Goal: Information Seeking & Learning: Learn about a topic

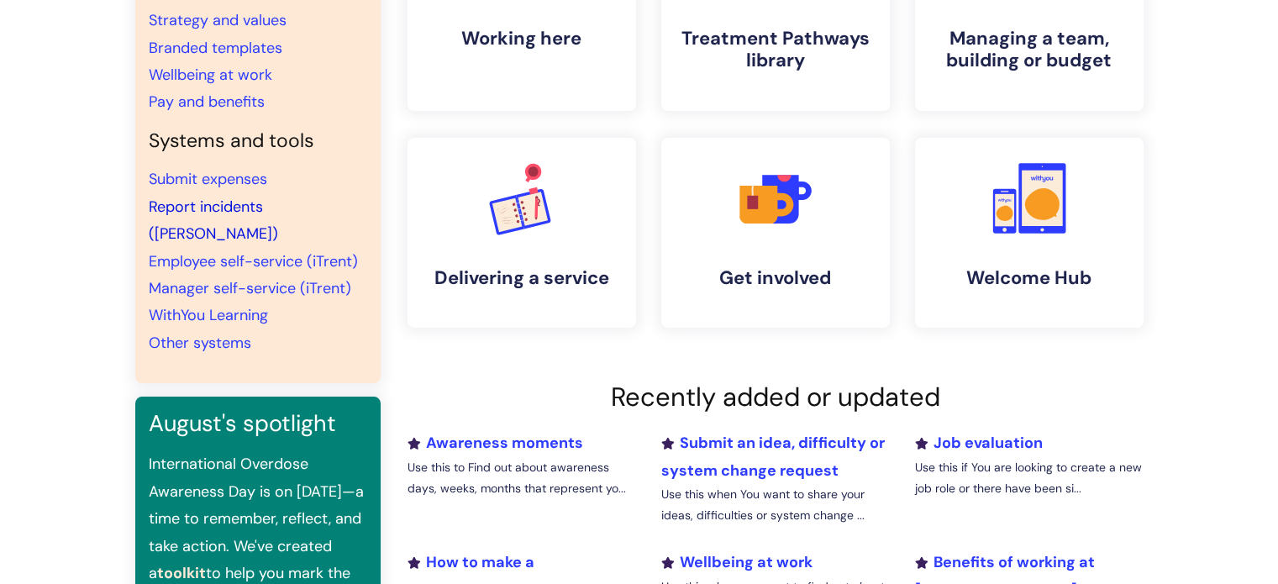
scroll to position [252, 0]
click at [232, 304] on link "WithYou Learning" at bounding box center [208, 314] width 119 height 20
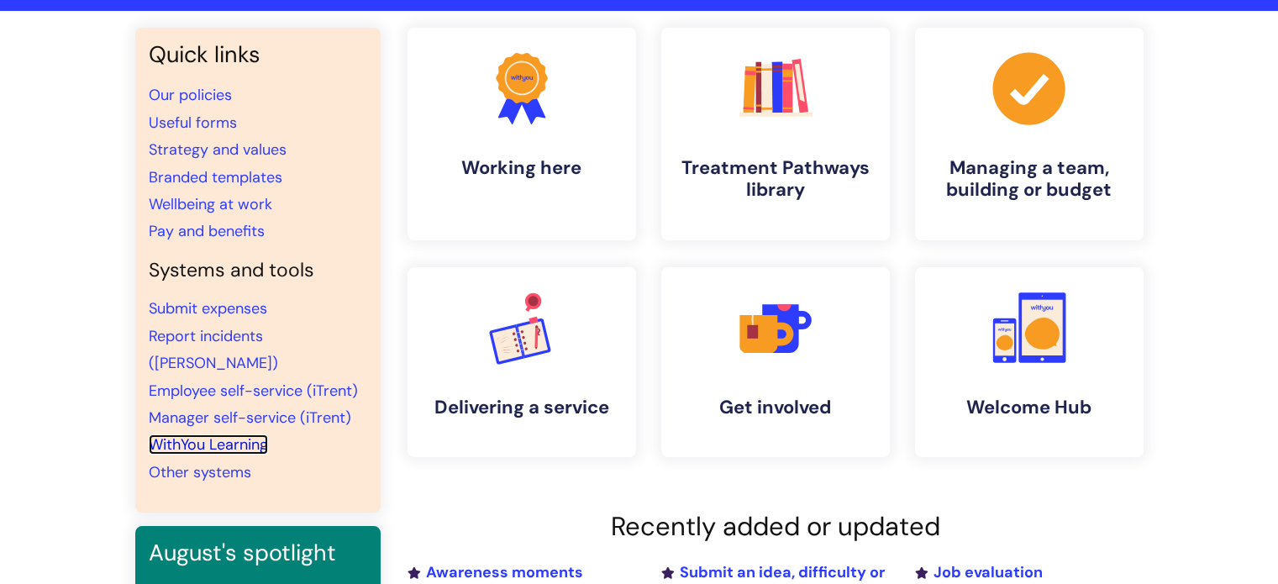
scroll to position [84, 0]
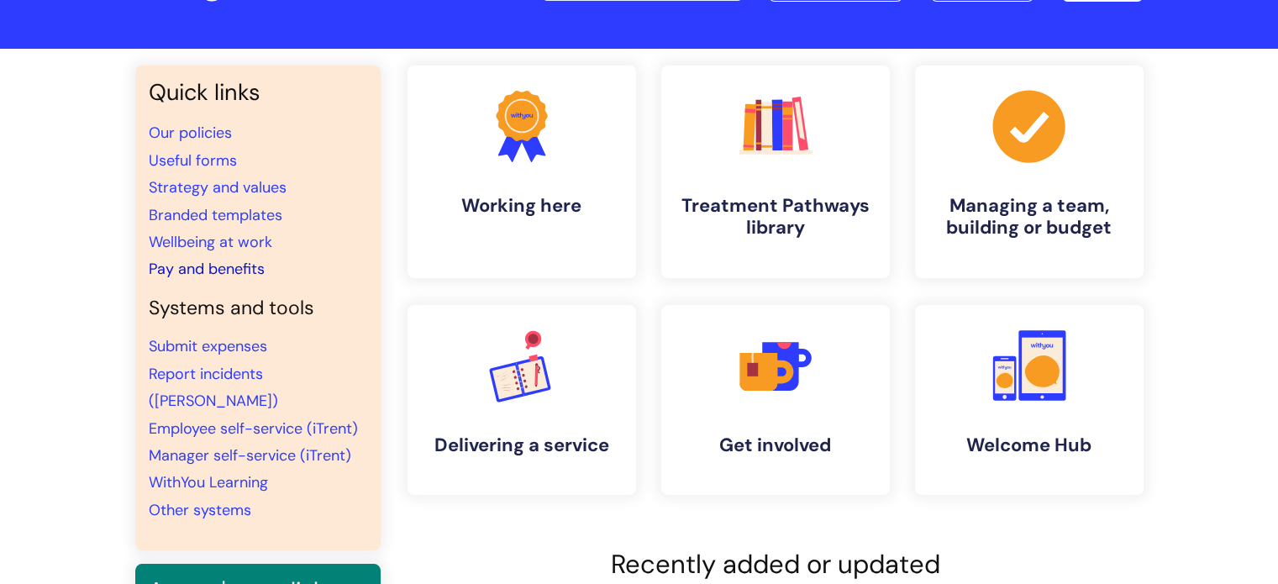
click at [192, 269] on link "Pay and benefits" at bounding box center [207, 269] width 116 height 20
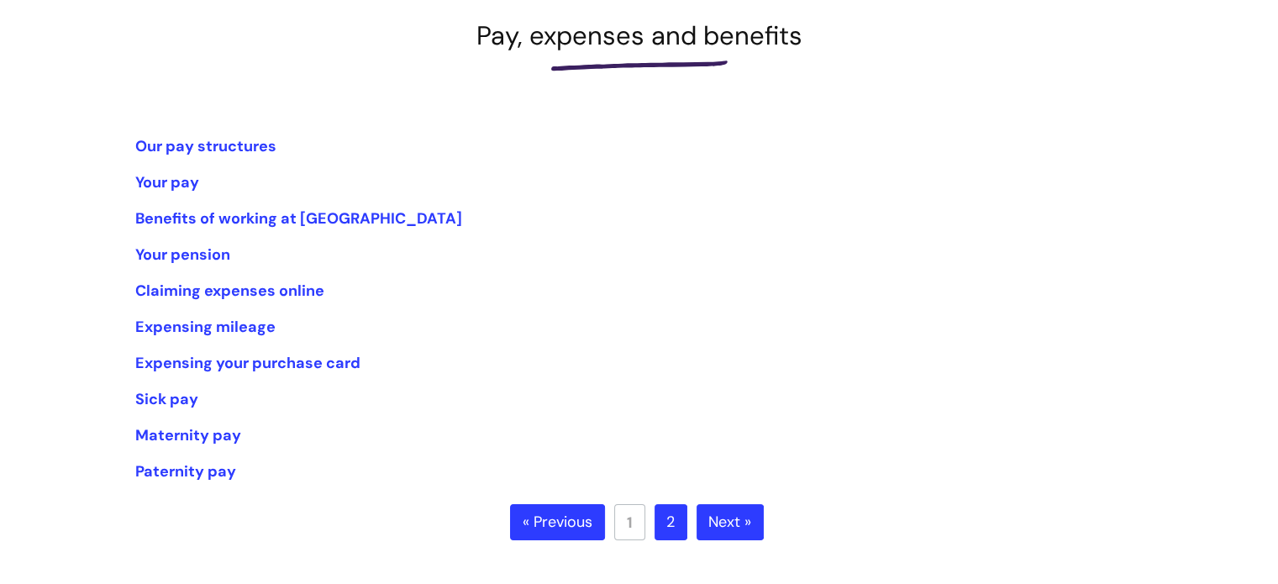
scroll to position [252, 0]
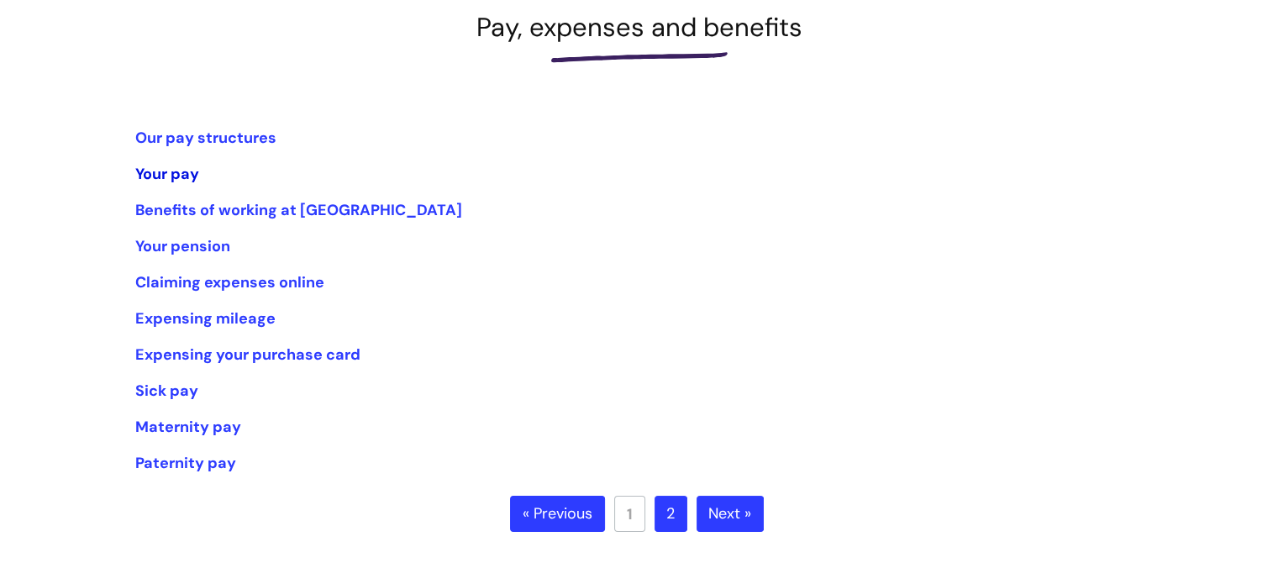
click at [178, 179] on link "Your pay" at bounding box center [167, 174] width 64 height 20
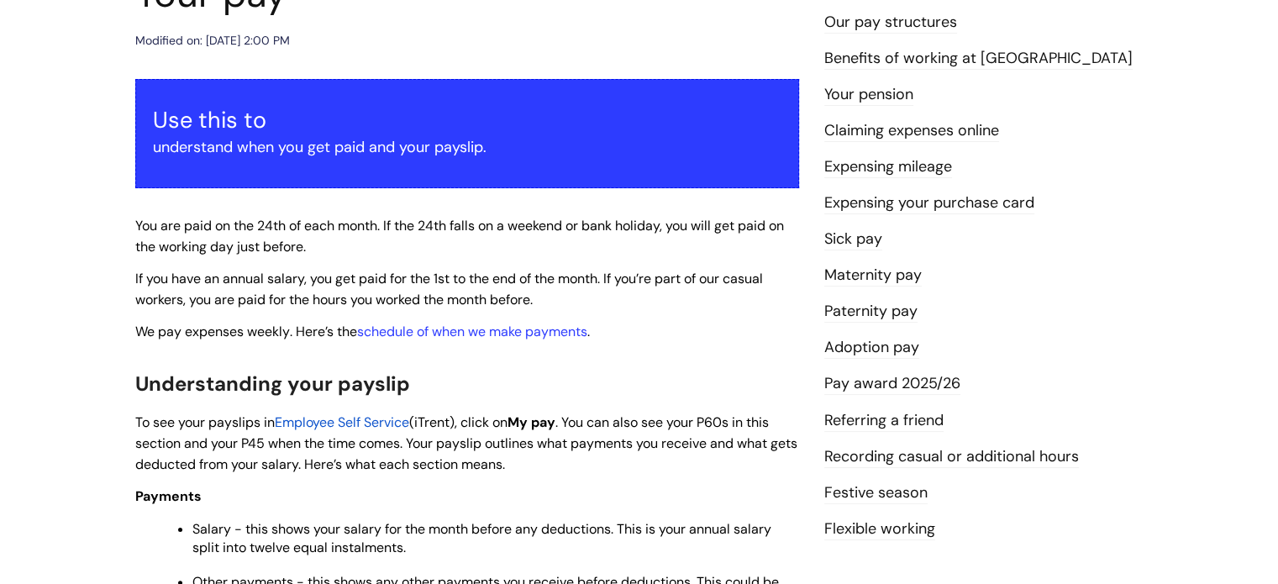
scroll to position [252, 0]
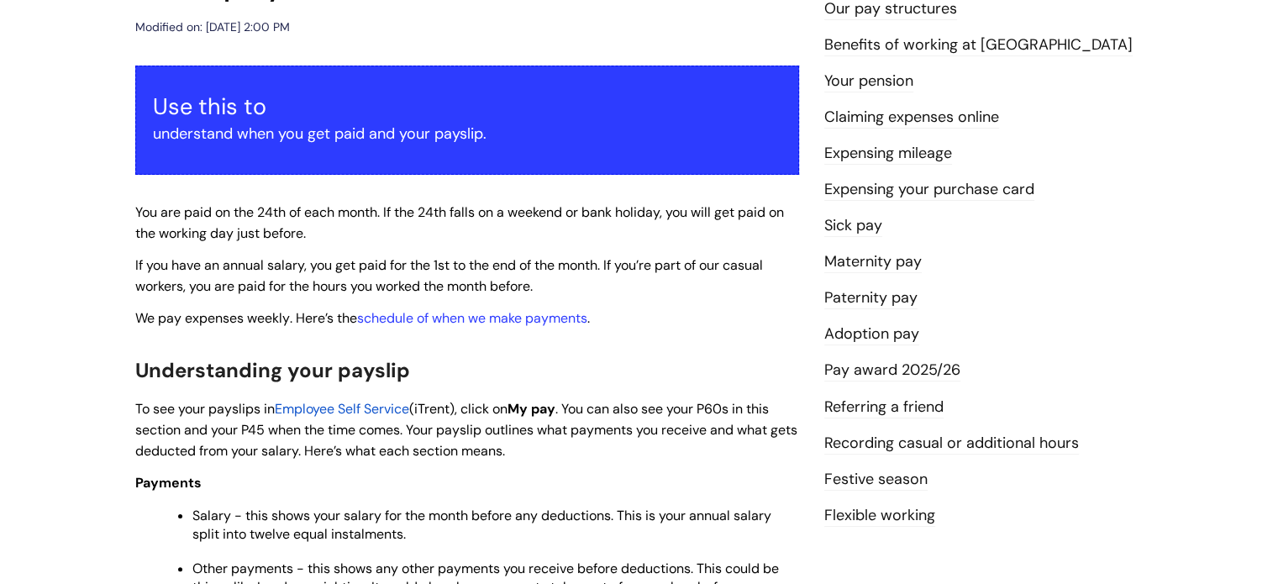
click at [315, 412] on span "Employee Self Service" at bounding box center [342, 409] width 134 height 18
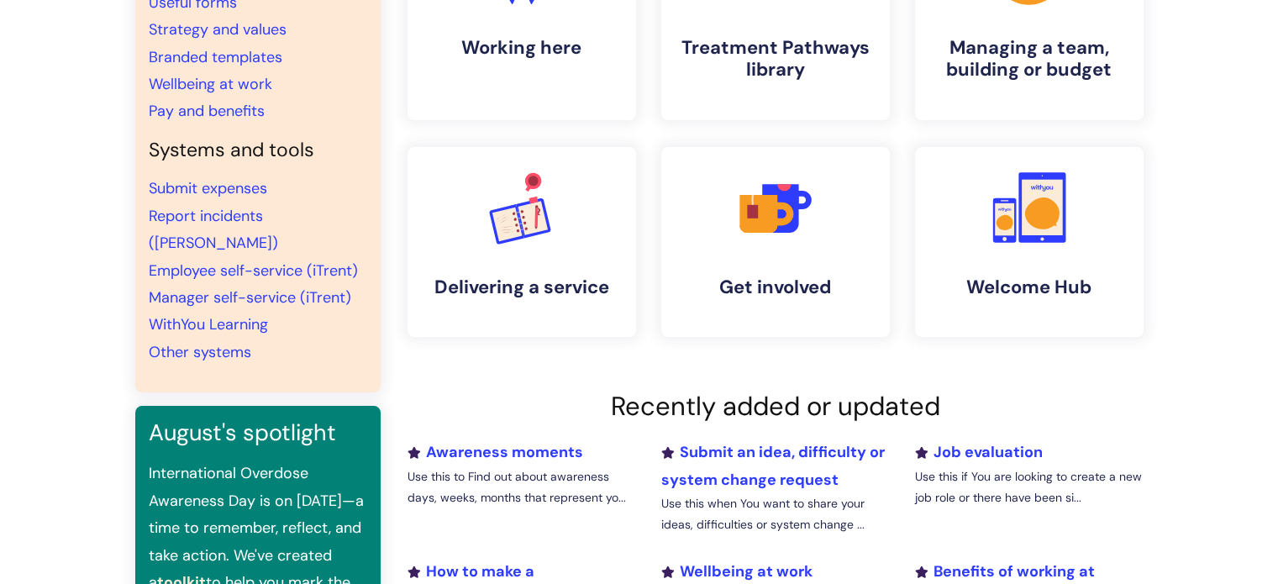
scroll to position [252, 0]
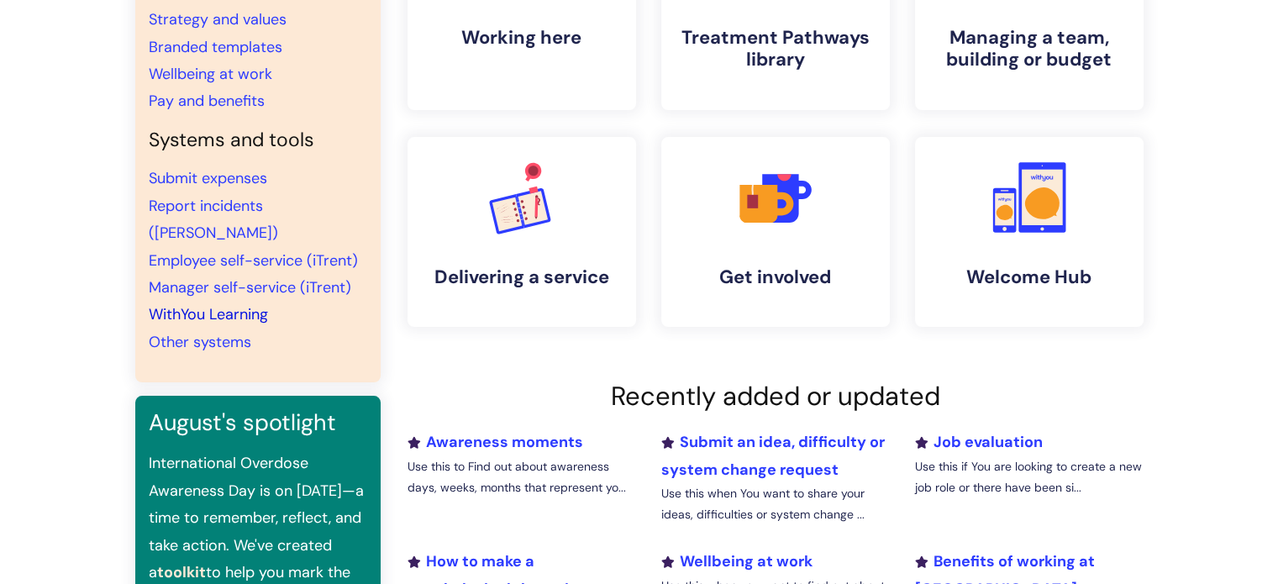
click at [234, 304] on link "WithYou Learning" at bounding box center [208, 314] width 119 height 20
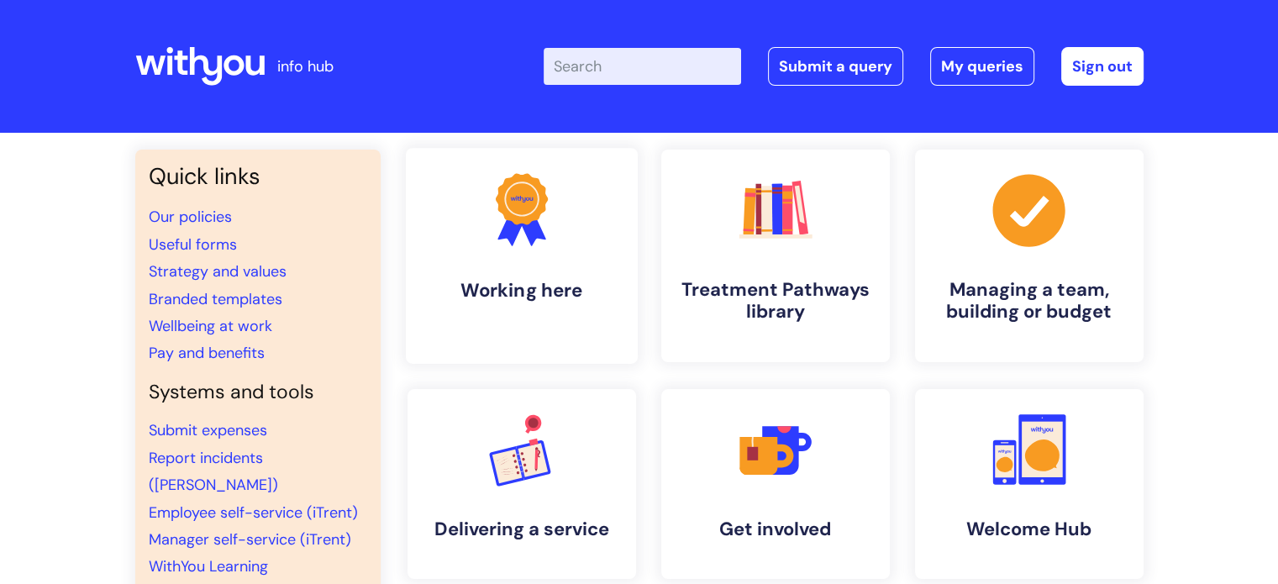
click at [532, 221] on icon at bounding box center [521, 198] width 52 height 51
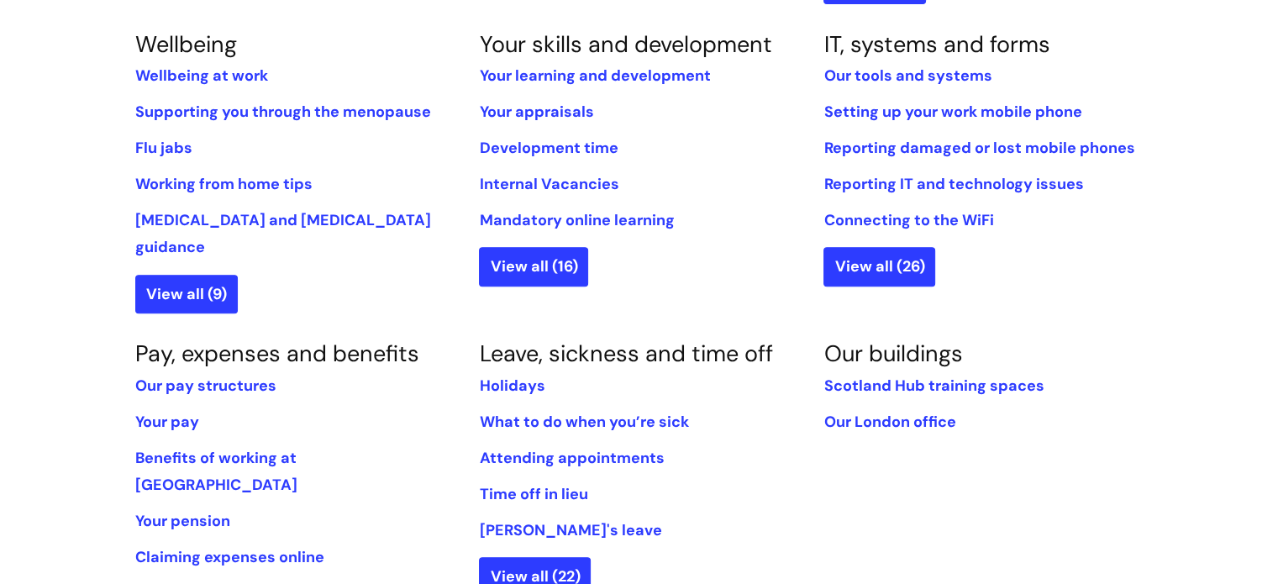
scroll to position [756, 0]
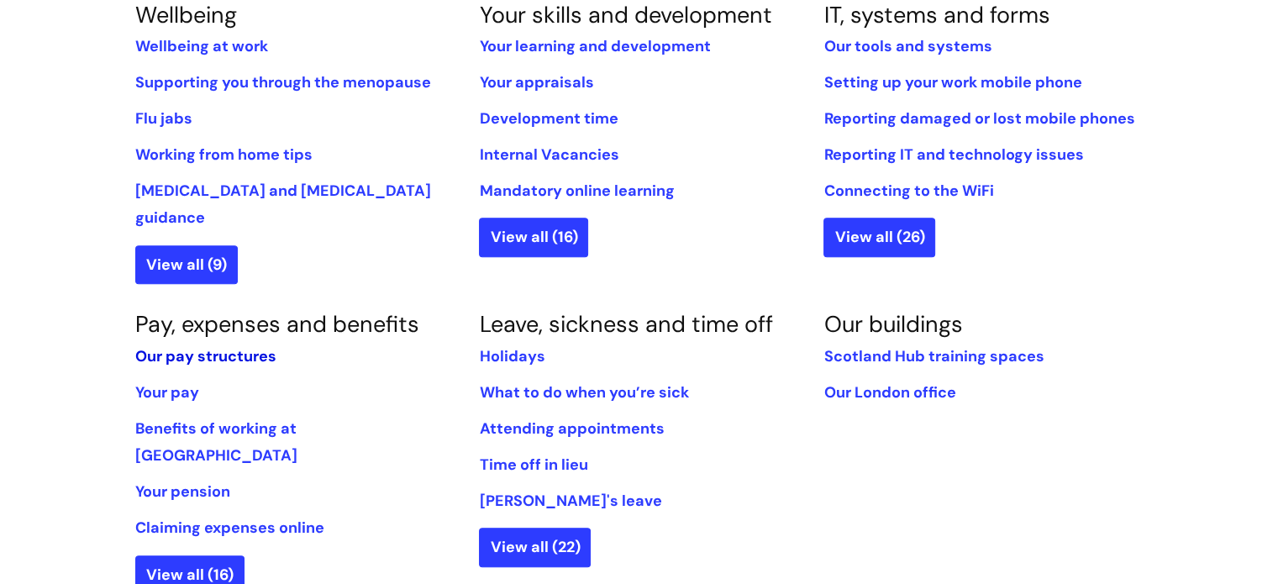
click at [239, 346] on link "Our pay structures" at bounding box center [205, 356] width 141 height 20
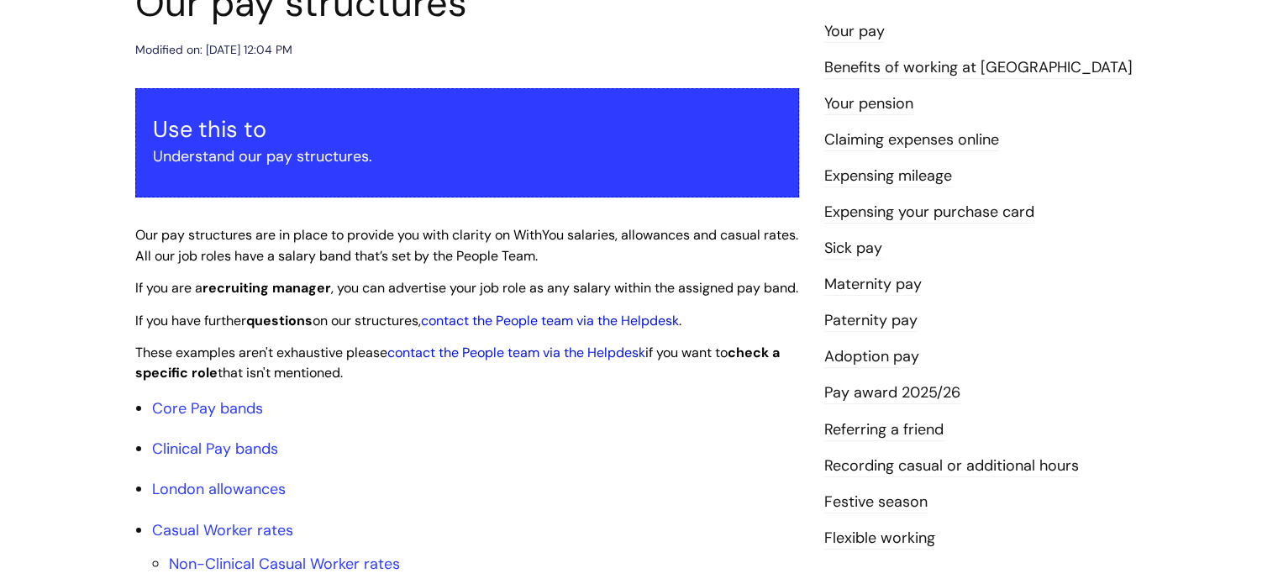
scroll to position [336, 0]
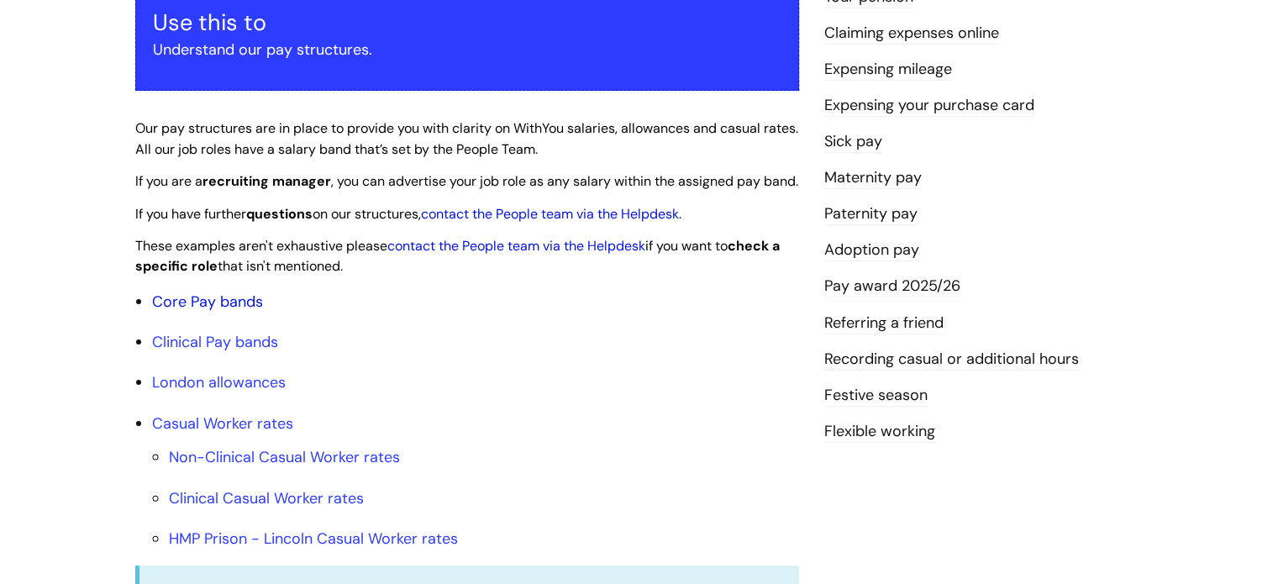
click at [233, 312] on link "Core Pay bands" at bounding box center [207, 301] width 111 height 20
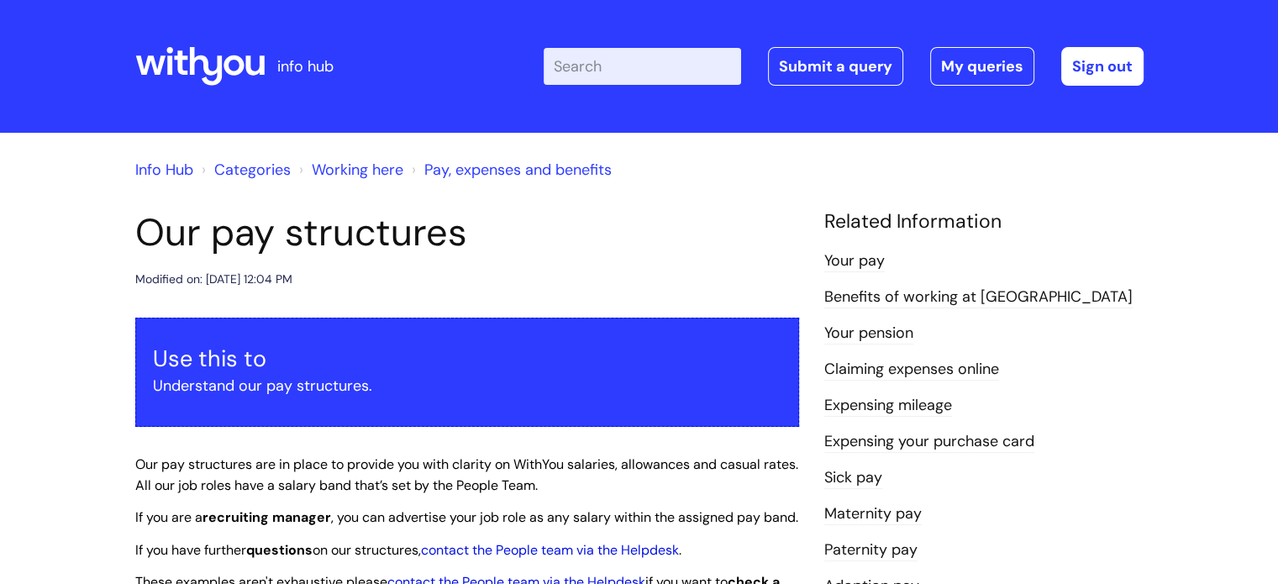
click at [850, 263] on link "Your pay" at bounding box center [854, 261] width 60 height 22
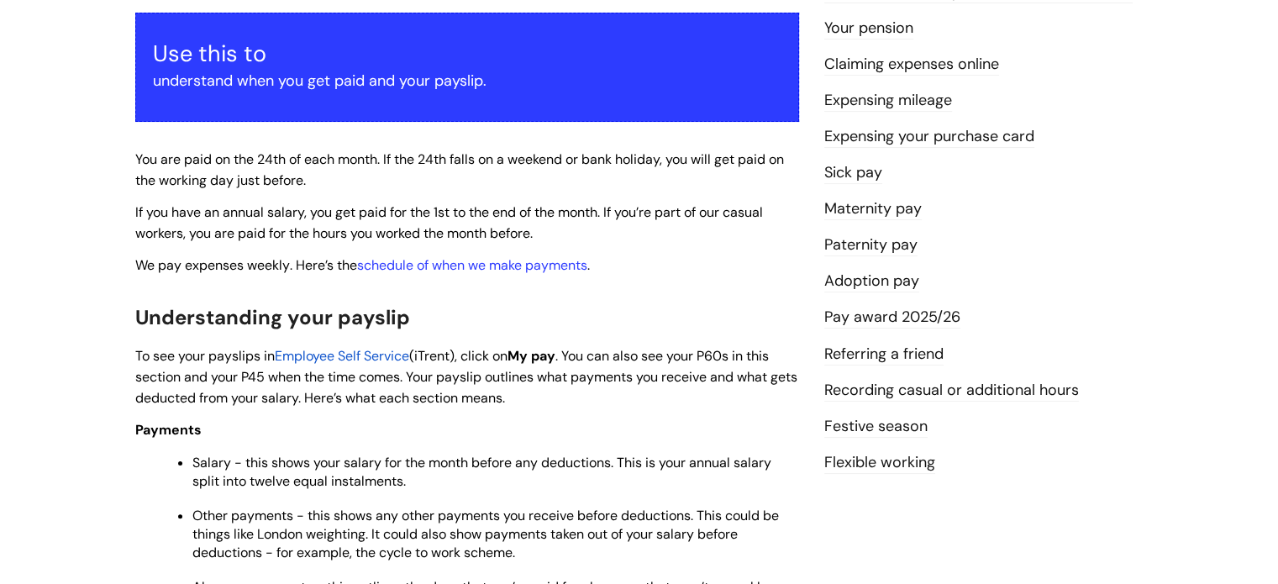
scroll to position [336, 0]
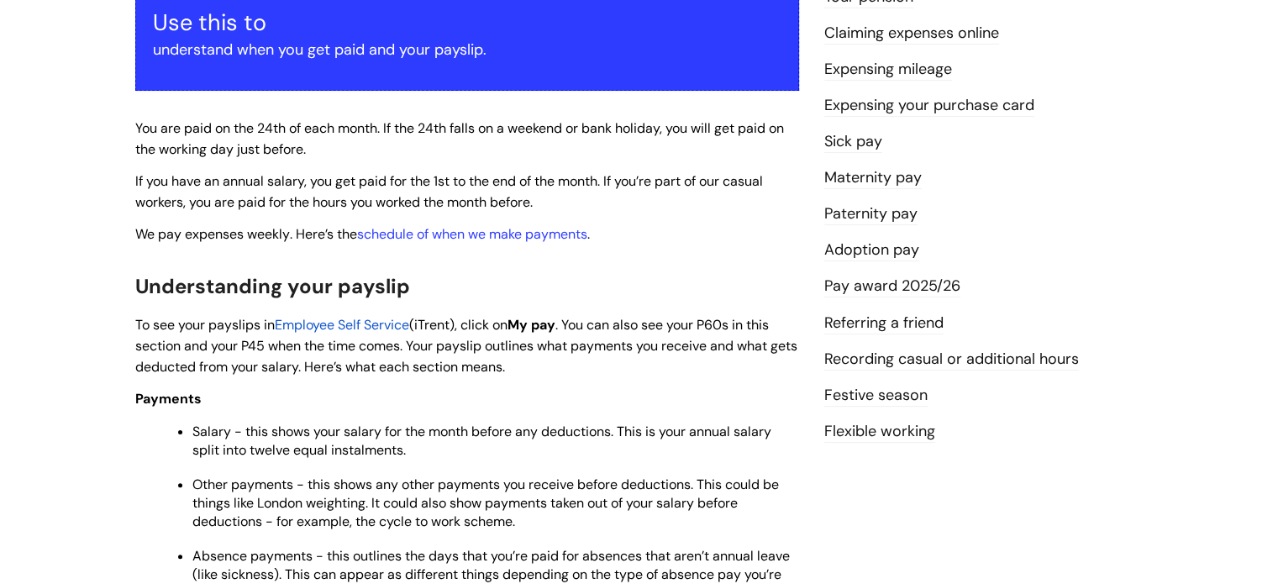
click at [871, 286] on link "Pay award 2025/26" at bounding box center [892, 287] width 136 height 22
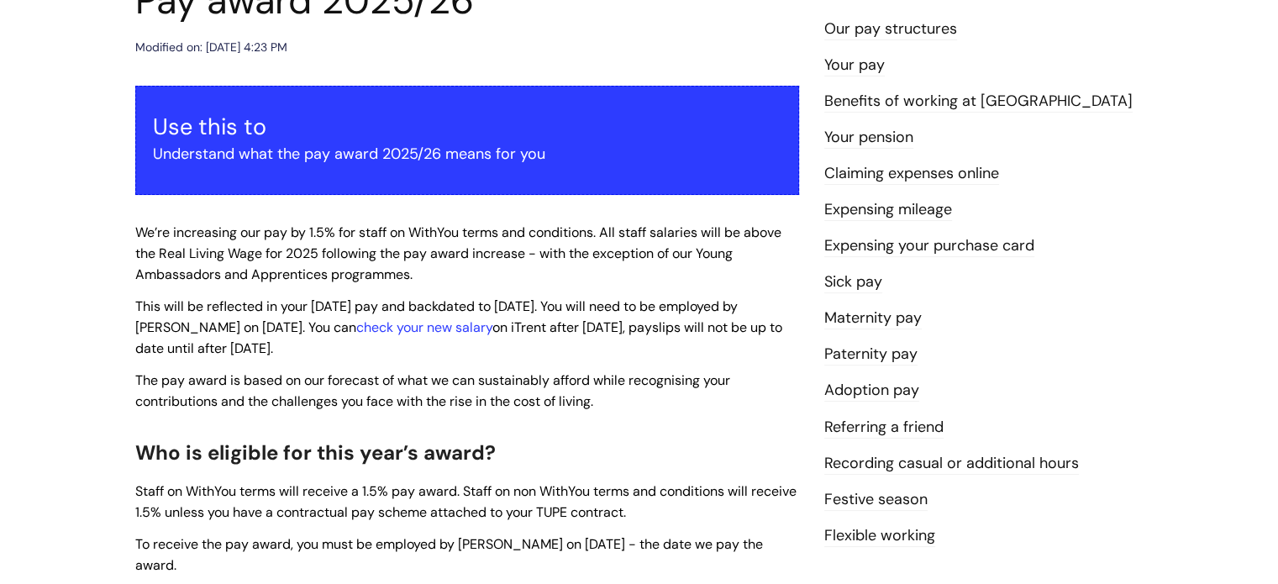
scroll to position [336, 0]
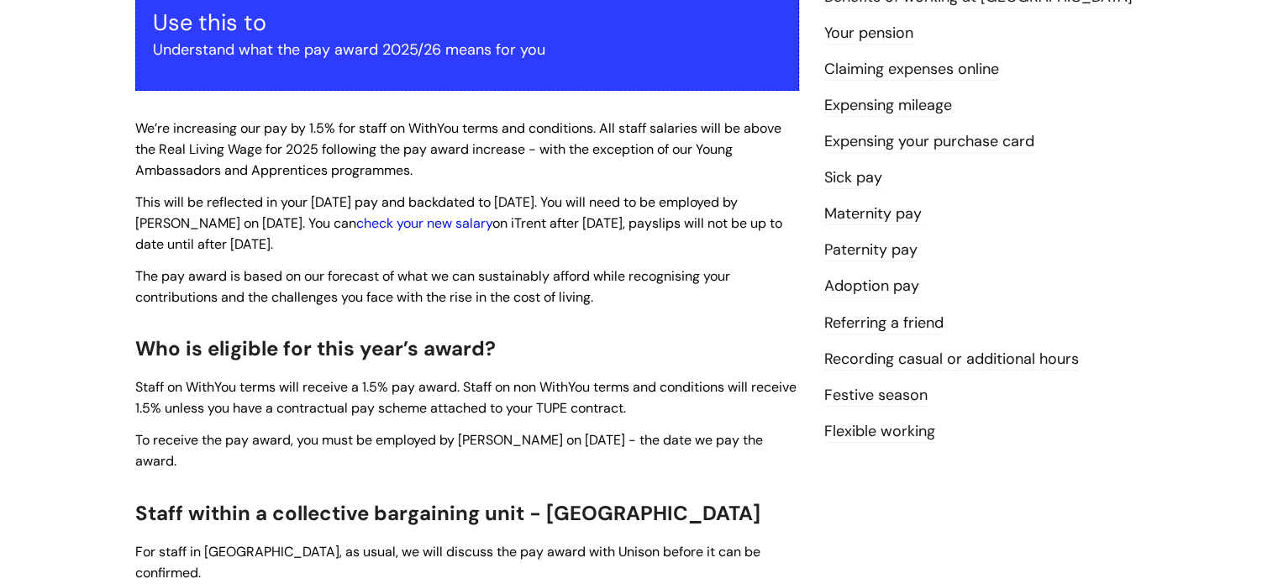
click at [390, 224] on link "check your new salary" at bounding box center [424, 223] width 136 height 18
